Goal: Task Accomplishment & Management: Complete application form

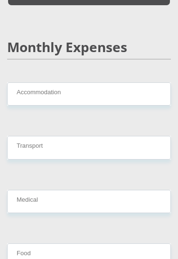
scroll to position [1760, 0]
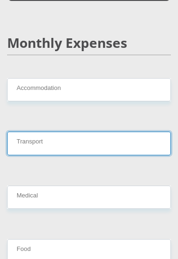
click at [36, 132] on input "Transport" at bounding box center [88, 143] width 163 height 23
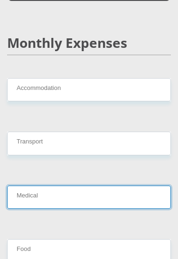
click at [36, 186] on input "Medical" at bounding box center [88, 197] width 163 height 23
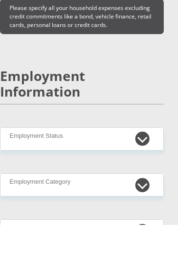
scroll to position [2175, 7]
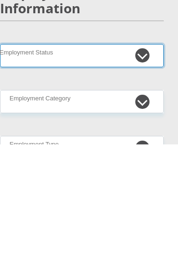
click at [141, 159] on select "Permanent/Full-time Part-time/Casual [DEMOGRAPHIC_DATA] Worker Self-Employed Ho…" at bounding box center [81, 170] width 163 height 23
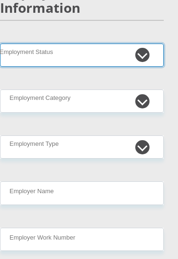
select select "3"
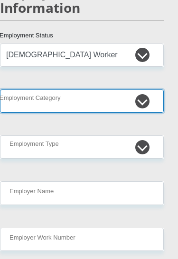
click at [137, 89] on select "AGRICULTURE ALCOHOL & TOBACCO CONSTRUCTION MATERIALS METALLURGY EQUIPMENT FOR R…" at bounding box center [81, 100] width 163 height 23
select select "67"
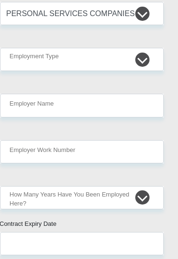
scroll to position [2379, 7]
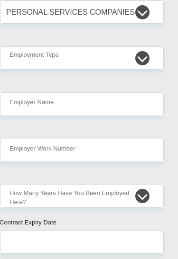
click at [102, 231] on input "text" at bounding box center [81, 242] width 163 height 23
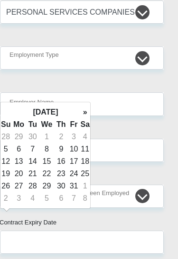
click at [75, 186] on td "31" at bounding box center [74, 186] width 12 height 12
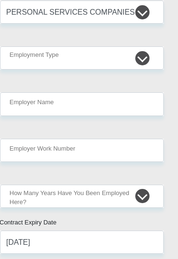
click at [37, 231] on input "[DATE]" at bounding box center [81, 242] width 163 height 23
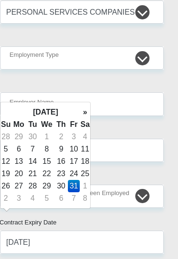
click at [77, 231] on input "[DATE]" at bounding box center [81, 242] width 163 height 23
click at [71, 114] on th "[DATE]" at bounding box center [45, 112] width 69 height 12
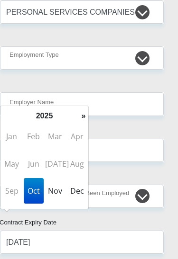
click at [76, 115] on th "2025" at bounding box center [44, 116] width 69 height 12
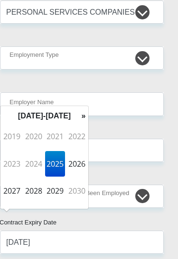
click at [82, 116] on th "»" at bounding box center [83, 116] width 9 height 12
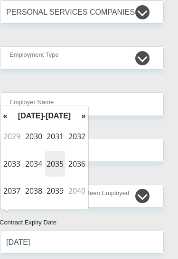
click at [6, 116] on th "«" at bounding box center [4, 116] width 9 height 12
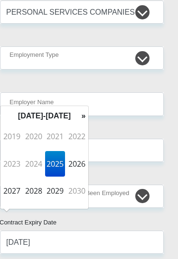
click at [64, 115] on th "[DATE]-[DATE]" at bounding box center [44, 116] width 69 height 12
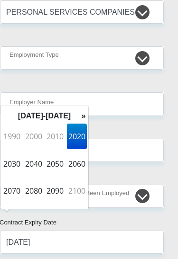
click at [84, 116] on th "»" at bounding box center [83, 116] width 9 height 12
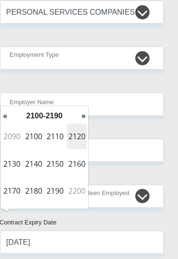
click at [8, 118] on th "«" at bounding box center [4, 116] width 9 height 12
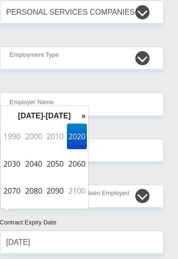
click at [4, 116] on table "« [DATE]-[DATE] » 1990 2000 2010 2020 2030 2040 2050 2060 2070 2080 2090 2100 […" at bounding box center [44, 157] width 88 height 95
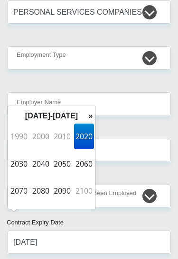
click at [37, 116] on th "[DATE]-[DATE]" at bounding box center [51, 116] width 69 height 12
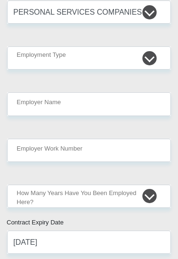
click at [24, 231] on input "[DATE]" at bounding box center [88, 242] width 163 height 23
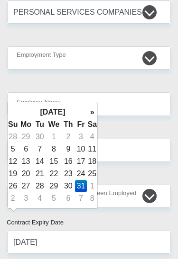
click at [71, 112] on th "[DATE]" at bounding box center [52, 112] width 69 height 12
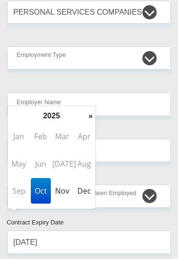
click at [61, 115] on th "2025" at bounding box center [51, 116] width 69 height 12
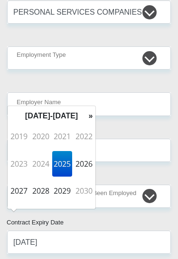
click at [84, 163] on span "2026" at bounding box center [84, 164] width 20 height 26
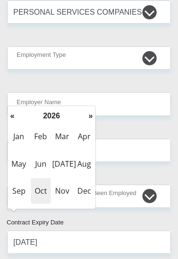
click at [41, 195] on span "Oct" at bounding box center [41, 191] width 20 height 26
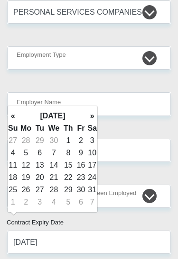
click at [94, 189] on td "31" at bounding box center [92, 190] width 10 height 12
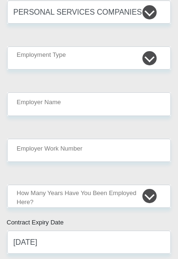
type input "[DATE]"
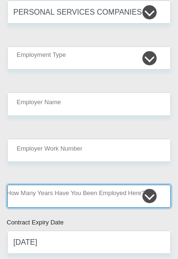
click at [112, 185] on select "less than 1 year 1-3 years 3-5 years 5+ years" at bounding box center [88, 196] width 163 height 23
select select "6"
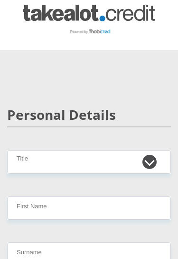
scroll to position [2, 0]
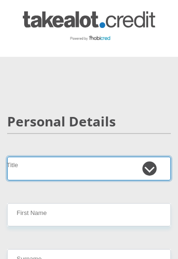
click at [123, 160] on select "Mr Ms Mrs Dr [PERSON_NAME]" at bounding box center [88, 168] width 163 height 23
select select "Ms"
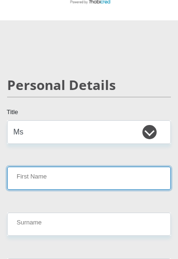
click at [119, 176] on input "First Name" at bounding box center [88, 178] width 163 height 23
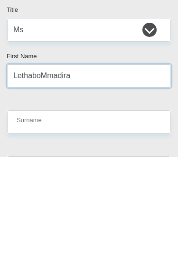
type input "LethaboMmadira"
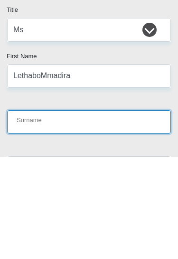
click at [121, 213] on input "Surname" at bounding box center [88, 224] width 163 height 23
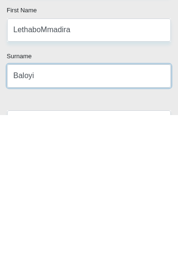
type input "Baloyi"
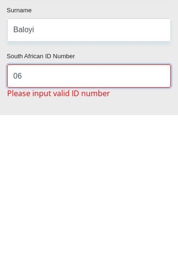
type input "0"
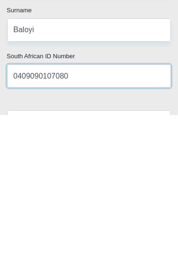
type input "0409090107080"
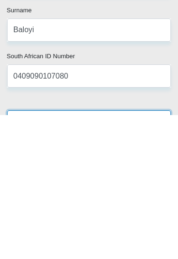
scroll to position [233, 0]
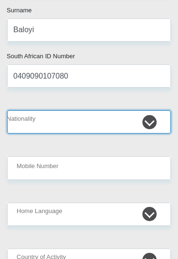
select select "ZAF"
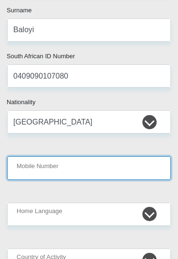
click at [110, 170] on input "Mobile Number" at bounding box center [88, 167] width 163 height 23
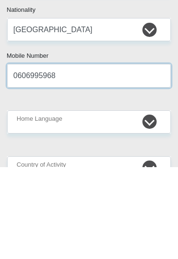
type input "0606995968"
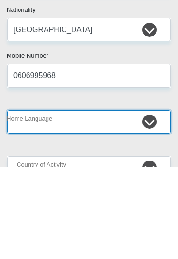
click at [120, 203] on select "Afrikaans English Sepedi South Ndebele Southern Sotho Swati Tsonga Tswana Venda…" at bounding box center [88, 214] width 163 height 23
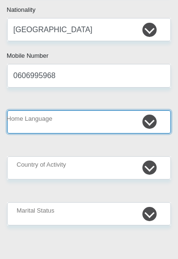
select select "tsn"
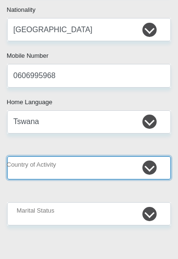
click at [121, 163] on select "[GEOGRAPHIC_DATA] [GEOGRAPHIC_DATA] [GEOGRAPHIC_DATA] [GEOGRAPHIC_DATA] [GEOGRA…" at bounding box center [88, 167] width 163 height 23
select select "ZAF"
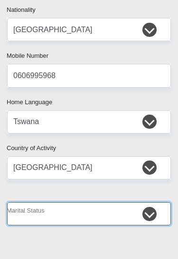
click at [120, 210] on select "Married ANC Single Divorced Widowed Married COP or Customary Law" at bounding box center [88, 213] width 163 height 23
select select "2"
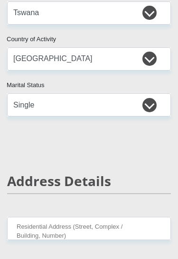
scroll to position [459, 0]
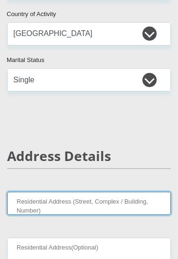
click at [118, 208] on input "Residential Address (Street, Complex / Building, Number)" at bounding box center [88, 203] width 163 height 23
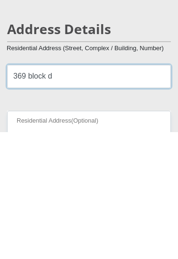
type input "369 block d"
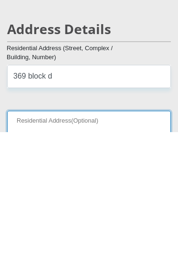
click at [26, 238] on input "Residential Address(Optional)" at bounding box center [88, 249] width 163 height 23
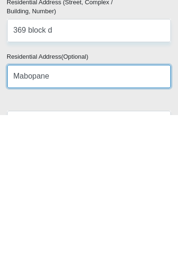
type input "Mabopane"
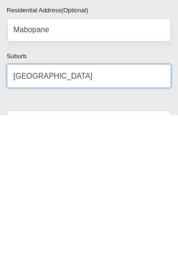
type input "[GEOGRAPHIC_DATA]"
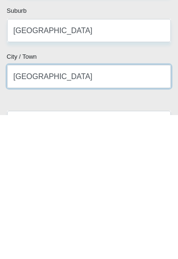
type input "[GEOGRAPHIC_DATA]"
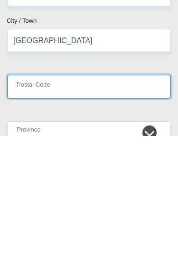
type input "1"
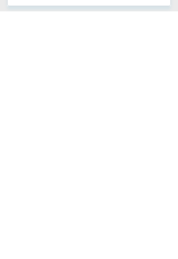
scroll to position [510, 0]
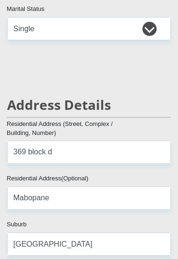
type input "0190"
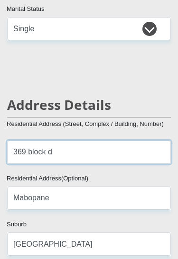
click at [99, 143] on input "369 block d" at bounding box center [88, 152] width 163 height 23
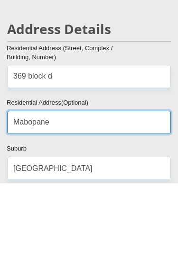
click at [116, 186] on input "Mabopane" at bounding box center [88, 197] width 163 height 23
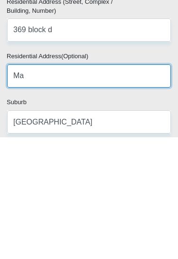
type input "M"
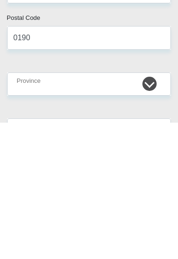
type input "Onkemetse st"
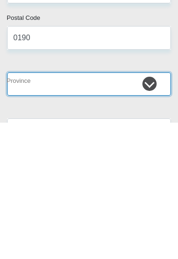
click at [130, 209] on select "Eastern Cape Free State [GEOGRAPHIC_DATA] [GEOGRAPHIC_DATA][DATE] [GEOGRAPHIC_D…" at bounding box center [88, 220] width 163 height 23
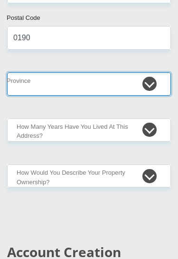
select select "Gauteng"
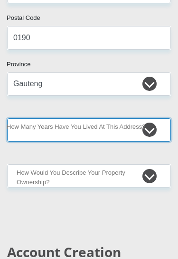
click at [119, 130] on select "less than 1 year 1-3 years 3-5 years 5+ years" at bounding box center [88, 129] width 163 height 23
select select "2"
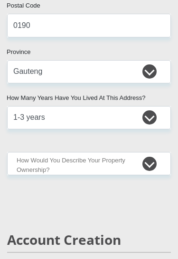
scroll to position [833, 0]
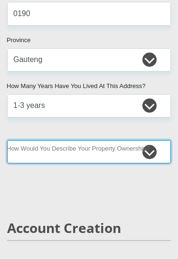
click at [123, 155] on select "Owned Rented Family Owned Company Dwelling" at bounding box center [88, 151] width 163 height 23
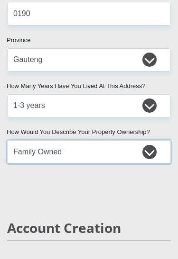
click at [131, 155] on select "Owned Rented Family Owned Company Dwelling" at bounding box center [88, 151] width 163 height 23
click at [135, 153] on select "Owned Rented Family Owned Company Dwelling" at bounding box center [88, 151] width 163 height 23
select select "parents"
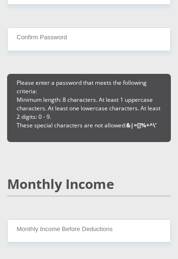
scroll to position [1208, 0]
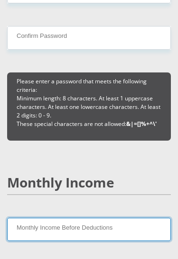
click at [122, 223] on input "Monthly Income Before Deductions" at bounding box center [88, 229] width 163 height 23
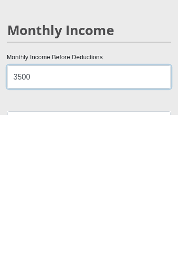
type input "3500"
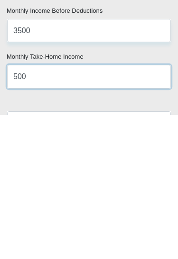
type input "500"
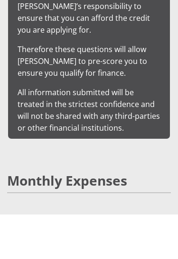
scroll to position [1587, 0]
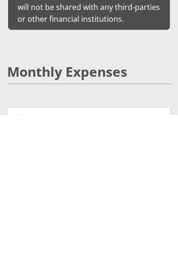
type input "400"
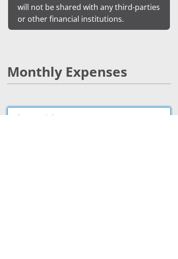
click at [125, 251] on input "Accommodation" at bounding box center [88, 262] width 163 height 23
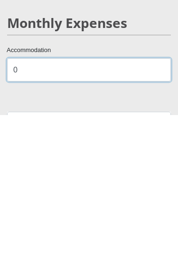
type input "0"
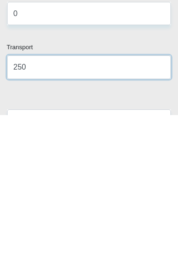
type input "250"
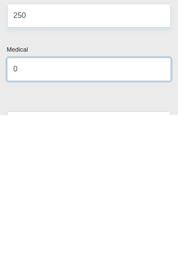
type input "0"
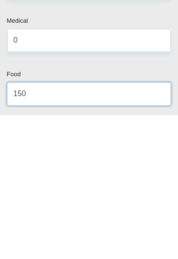
type input "150"
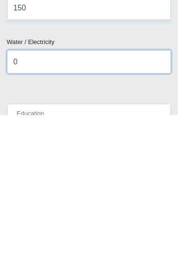
type input "0"
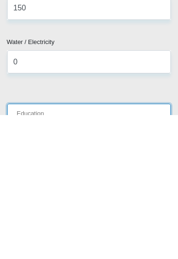
click at [132, 248] on input "Education" at bounding box center [88, 259] width 163 height 23
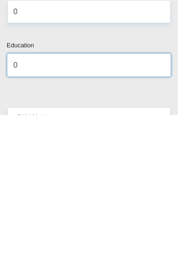
type input "0"
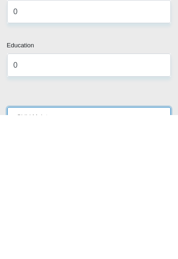
click at [142, 251] on input "Child Maintenance" at bounding box center [88, 262] width 163 height 23
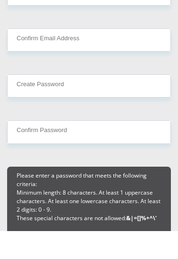
scroll to position [1056, 0]
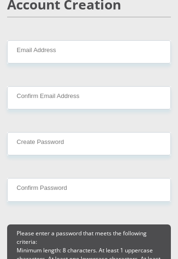
type input "0"
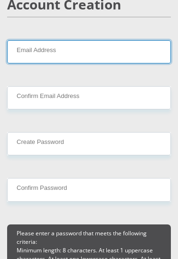
click at [127, 54] on input "Email Address" at bounding box center [88, 51] width 163 height 23
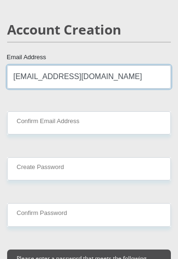
type input "[EMAIL_ADDRESS][DOMAIN_NAME]"
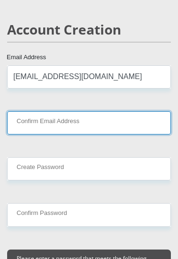
click at [148, 119] on input "Confirm Email Address" at bounding box center [88, 122] width 163 height 23
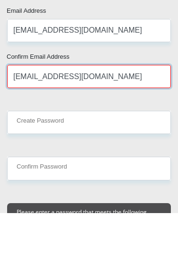
type input "[EMAIL_ADDRESS][DOMAIN_NAME]"
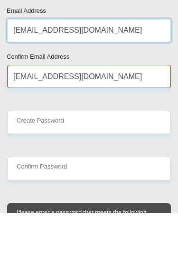
click at [71, 65] on input "[EMAIL_ADDRESS][DOMAIN_NAME]" at bounding box center [88, 76] width 163 height 23
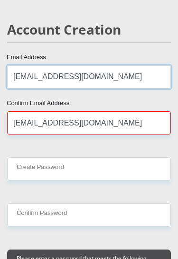
click at [72, 75] on input "[EMAIL_ADDRESS][DOMAIN_NAME]" at bounding box center [88, 76] width 163 height 23
click at [132, 80] on input "[EMAIL_ADDRESS][DOMAIN_NAME]" at bounding box center [88, 76] width 163 height 23
click at [79, 76] on input "[EMAIL_ADDRESS][DOMAIN_NAME]" at bounding box center [88, 76] width 163 height 23
click at [73, 75] on input "[EMAIL_ADDRESS][DOMAIN_NAME]" at bounding box center [88, 76] width 163 height 23
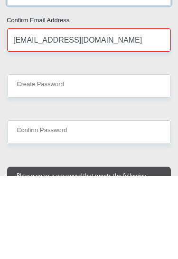
type input "[EMAIL_ADDRESS][DOMAIN_NAME]"
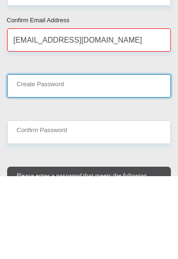
click at [120, 157] on input "Create Password" at bounding box center [88, 168] width 163 height 23
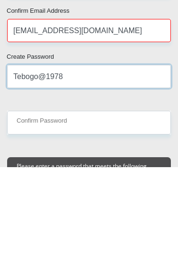
type input "Tebogo@1978"
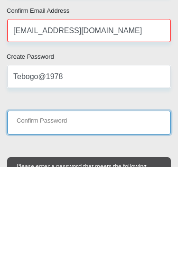
click at [141, 203] on input "Confirm Password" at bounding box center [88, 214] width 163 height 23
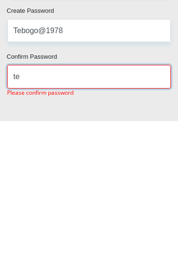
type input "t"
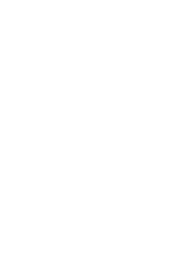
scroll to position [2196, 0]
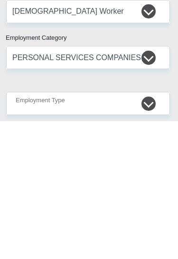
type input "Tebogo@1978"
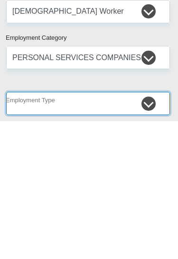
click at [146, 230] on select "College/Lecturer Craft Seller Creative Driver Executive Farmer Forces - Non Com…" at bounding box center [87, 241] width 163 height 23
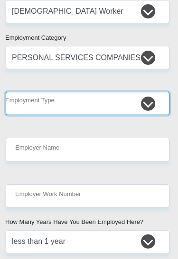
select select "Student"
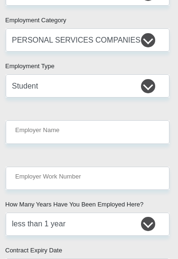
scroll to position [2352, 1]
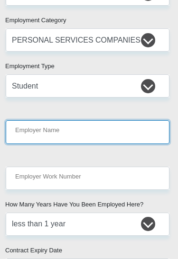
click at [116, 120] on input "Employer Name" at bounding box center [87, 131] width 163 height 23
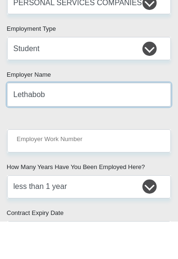
type input "Lethabo"
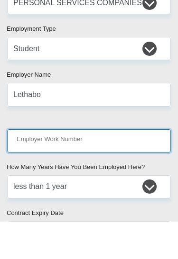
click at [138, 167] on input "Employer Work Number" at bounding box center [88, 178] width 163 height 23
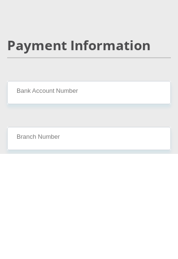
scroll to position [2783, 0]
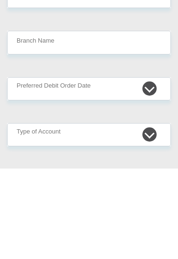
type input "0606995968"
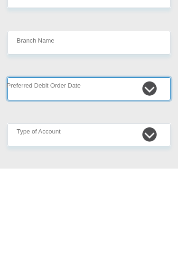
click at [151, 168] on select "1st 2nd 3rd 4th 5th 7th 18th 19th 20th 21st 22nd 23rd 24th 25th 26th 27th 28th …" at bounding box center [88, 179] width 163 height 23
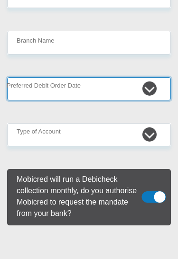
click at [139, 77] on select "1st 2nd 3rd 4th 5th 7th 18th 19th 20th 21st 22nd 23rd 24th 25th 26th 27th 28th …" at bounding box center [88, 88] width 163 height 23
select select "1"
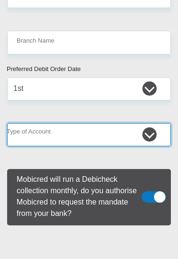
click at [121, 123] on select "Cheque Savings" at bounding box center [88, 134] width 163 height 23
select select "SAV"
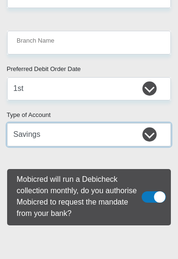
click at [146, 123] on select "Cheque Savings" at bounding box center [88, 134] width 163 height 23
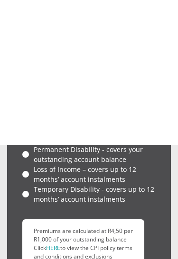
scroll to position [3600, 0]
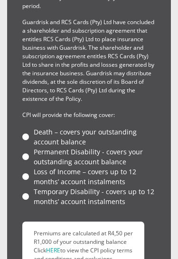
click at [26, 127] on li "Death – covers your outstanding account balance" at bounding box center [88, 137] width 133 height 20
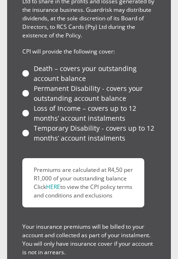
scroll to position [3663, 0]
click at [30, 64] on li "Death – covers your outstanding account balance" at bounding box center [88, 74] width 133 height 20
click at [29, 64] on li "Death – covers your outstanding account balance" at bounding box center [88, 74] width 133 height 20
click at [28, 64] on li "Death – covers your outstanding account balance" at bounding box center [88, 74] width 133 height 20
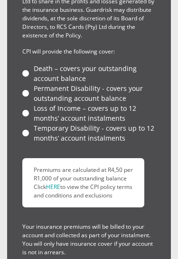
click at [27, 64] on li "Death – covers your outstanding account balance" at bounding box center [88, 74] width 133 height 20
click at [28, 64] on li "Death – covers your outstanding account balance" at bounding box center [88, 74] width 133 height 20
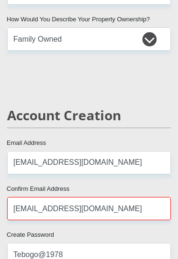
scroll to position [954, 0]
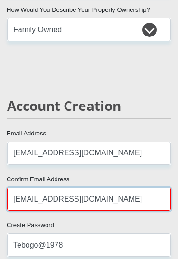
click at [107, 196] on input "[EMAIL_ADDRESS][DOMAIN_NAME]" at bounding box center [88, 199] width 163 height 23
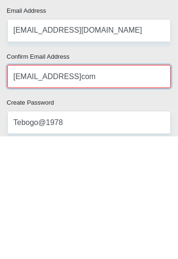
type input "[EMAIL_ADDRESS][DOMAIN_NAME]"
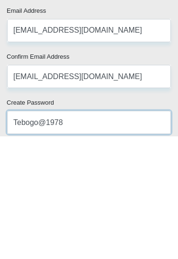
click at [122, 234] on input "Tebogo@1978" at bounding box center [88, 245] width 163 height 23
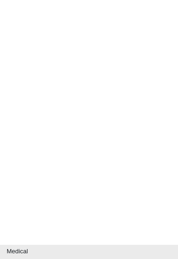
scroll to position [1943, 0]
